Goal: Task Accomplishment & Management: Use online tool/utility

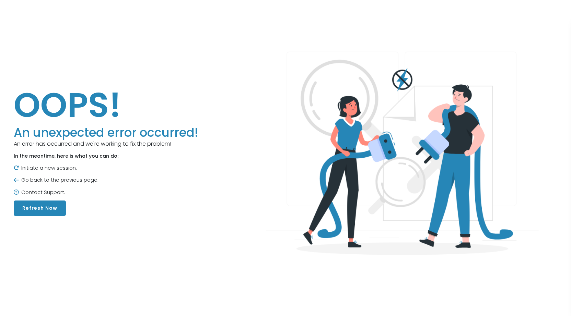
click at [53, 170] on p "Initiate a new session." at bounding box center [106, 168] width 184 height 8
click at [19, 170] on img at bounding box center [16, 167] width 5 height 5
click at [40, 211] on button "Refresh Now" at bounding box center [40, 208] width 52 height 15
